Goal: Task Accomplishment & Management: Manage account settings

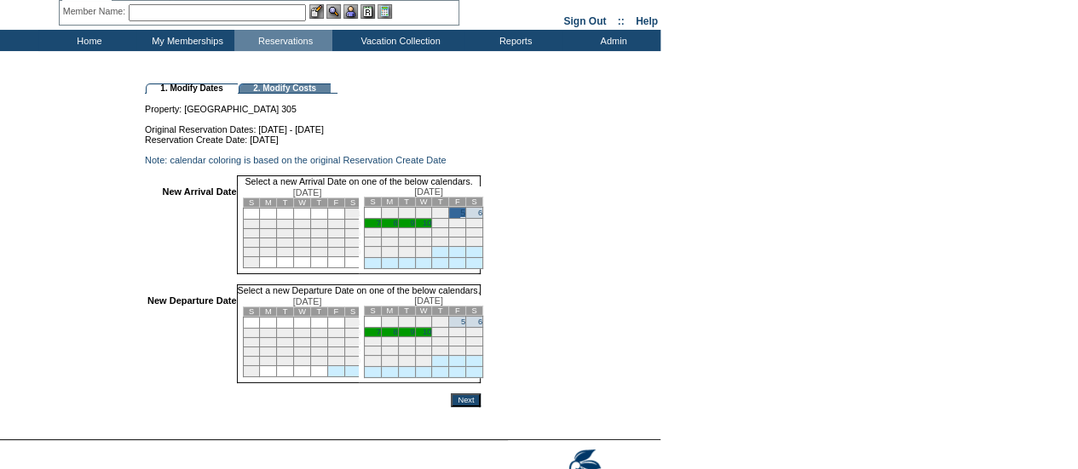
scroll to position [169, 0]
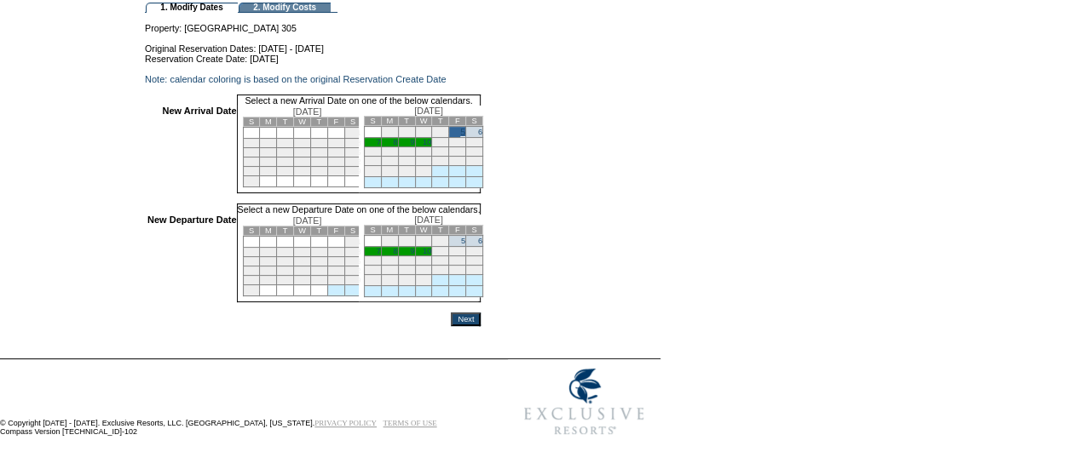
click at [431, 249] on link "10" at bounding box center [427, 251] width 9 height 9
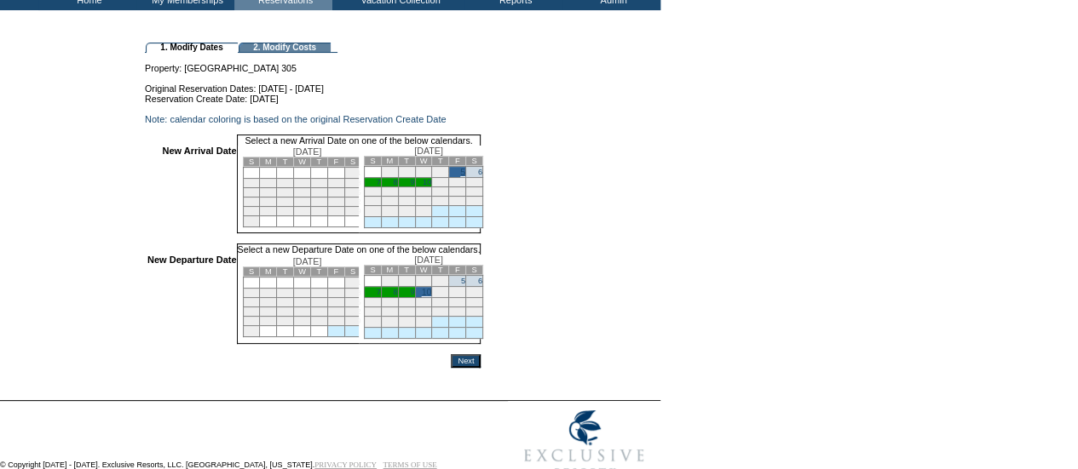
scroll to position [170, 0]
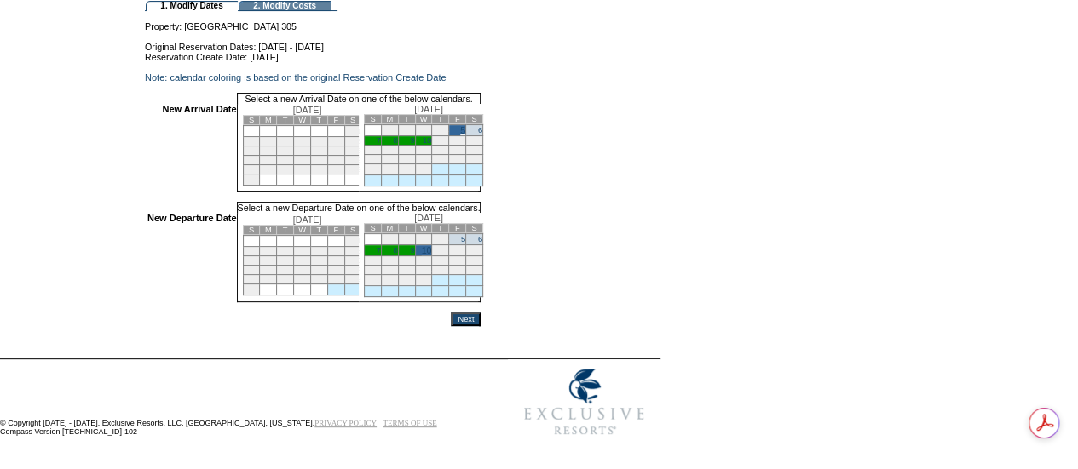
click at [480, 320] on input "Next" at bounding box center [466, 320] width 30 height 14
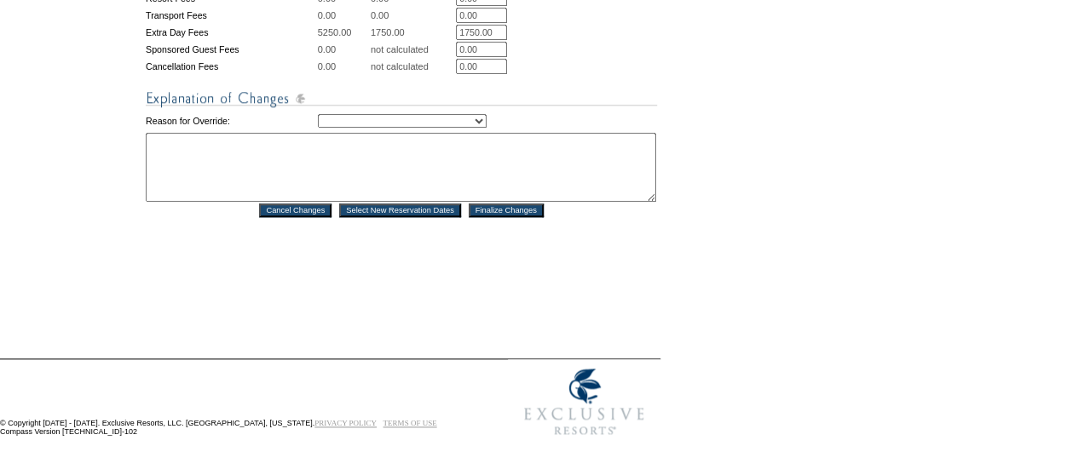
scroll to position [891, 0]
click at [375, 116] on select "Creating Continuous Stay Days Rebooked After Cancellation Editing Occupant Expe…" at bounding box center [402, 121] width 169 height 14
select select "1044"
click at [318, 114] on select "Creating Continuous Stay Days Rebooked After Cancellation Editing Occupant Expe…" at bounding box center [402, 121] width 169 height 14
click at [358, 156] on textarea at bounding box center [401, 167] width 510 height 69
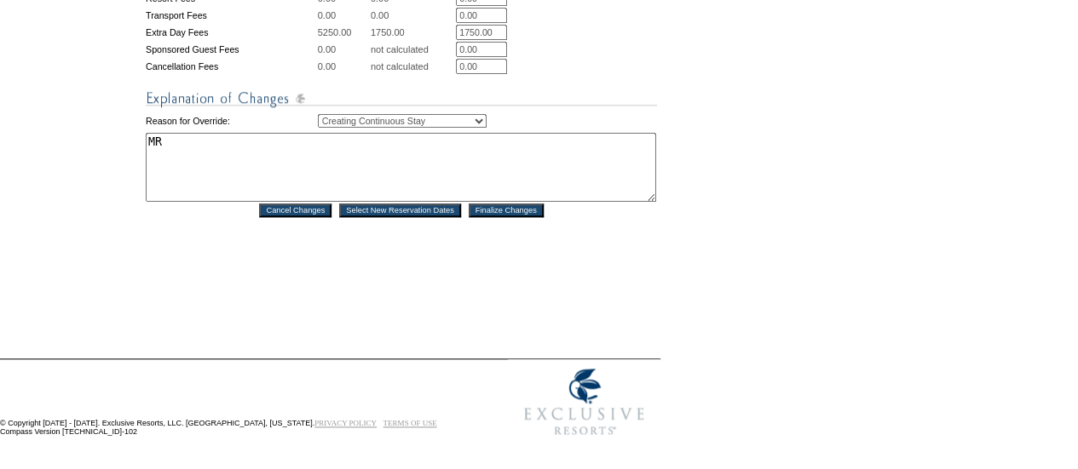
type textarea "MR"
click at [507, 207] on input "Finalize Changes" at bounding box center [506, 211] width 75 height 14
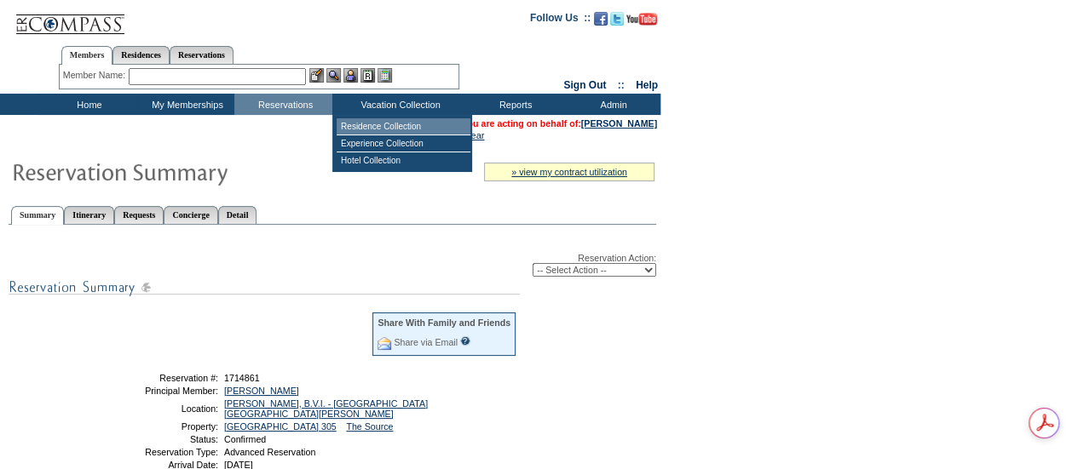
click at [359, 119] on td "Residence Collection" at bounding box center [403, 126] width 134 height 17
